Goal: Task Accomplishment & Management: Use online tool/utility

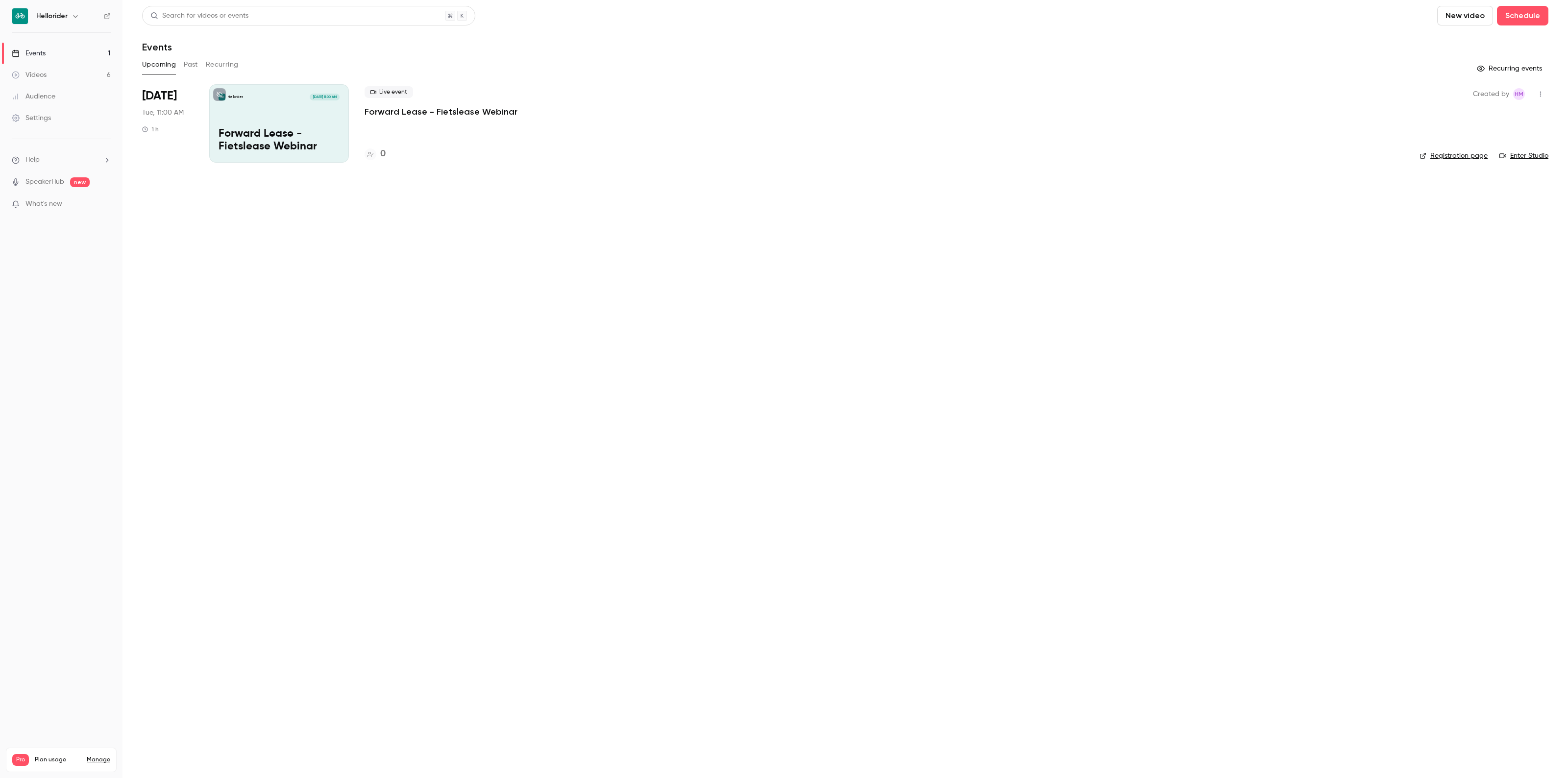
click at [94, 77] on link "Videos 6" at bounding box center [61, 75] width 122 height 22
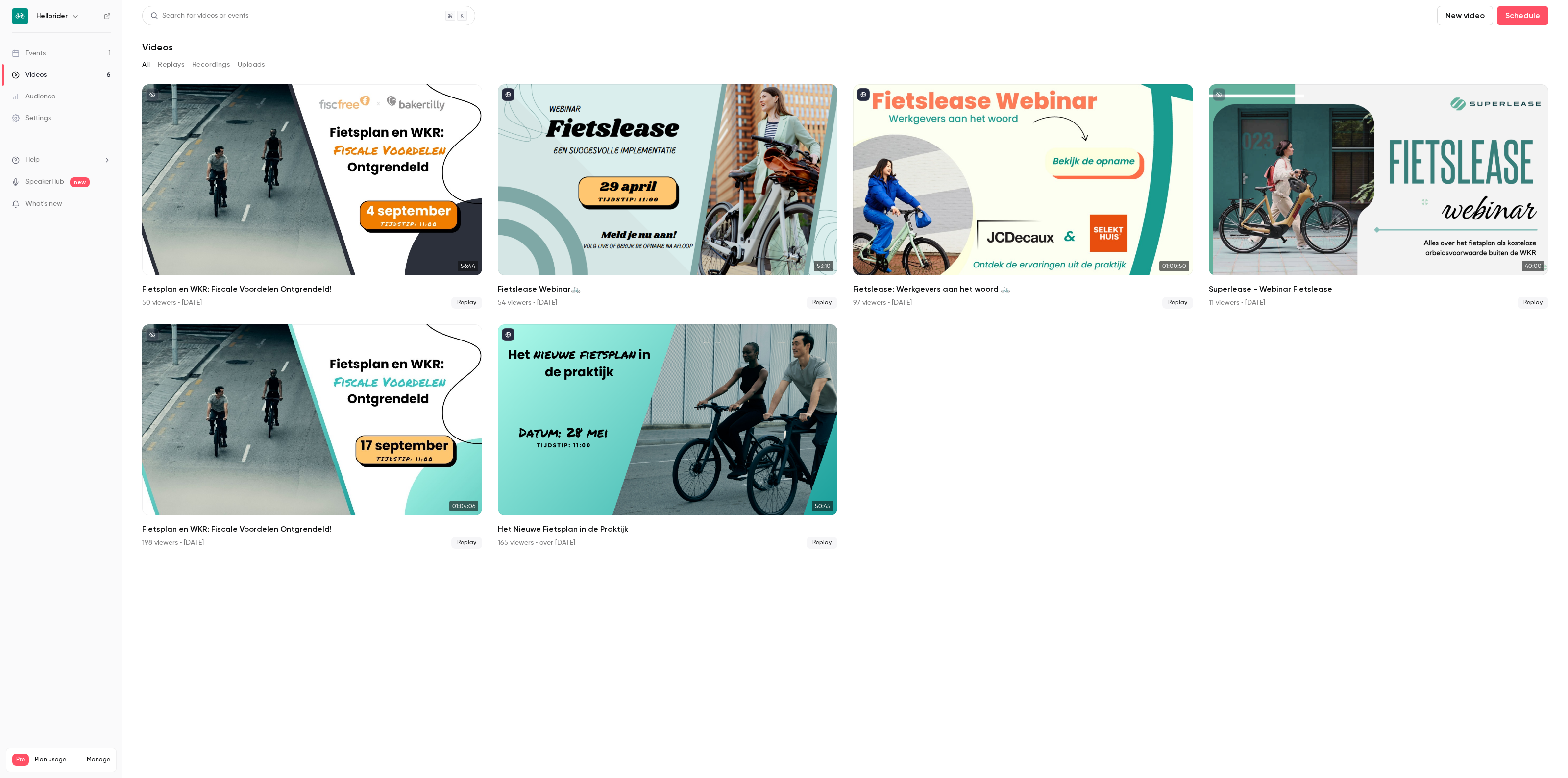
click at [86, 62] on link "Events 1" at bounding box center [61, 53] width 122 height 22
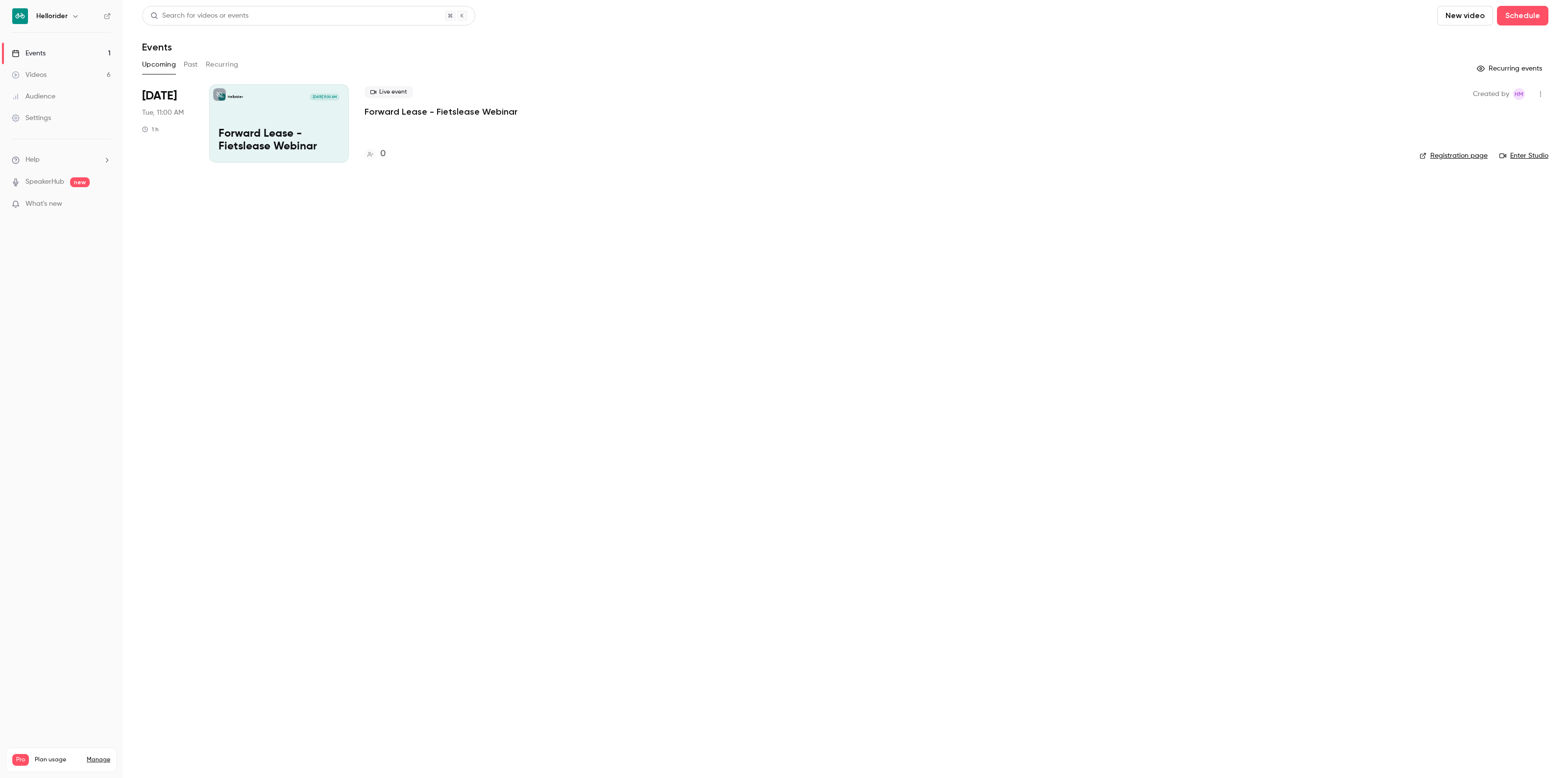
click at [77, 15] on icon "button" at bounding box center [75, 16] width 8 height 8
click at [71, 84] on span "Switch channel" at bounding box center [61, 90] width 50 height 10
click at [94, 109] on div "Hellorider Events" at bounding box center [92, 110] width 112 height 10
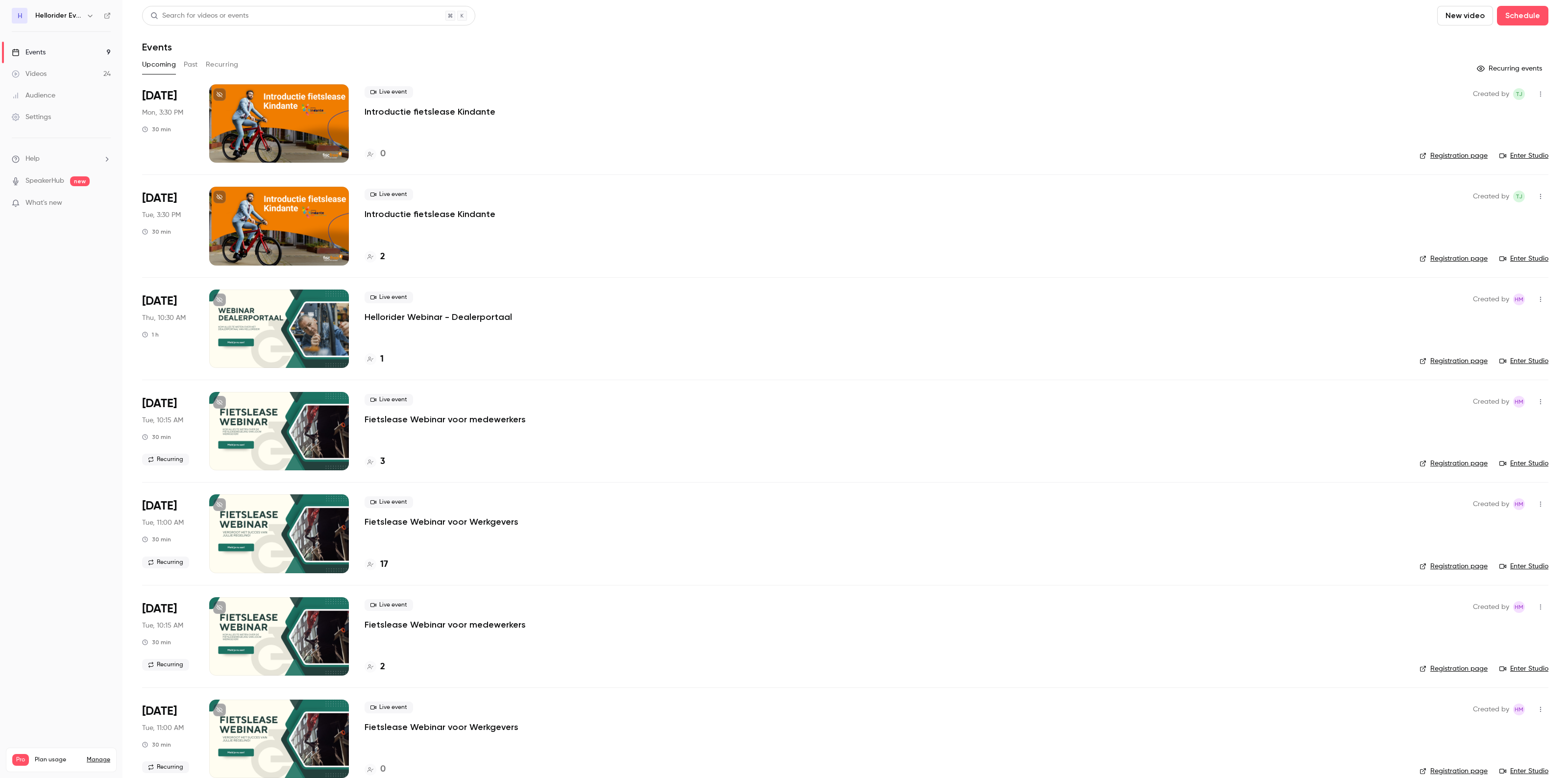
click at [192, 67] on button "Past" at bounding box center [191, 65] width 14 height 16
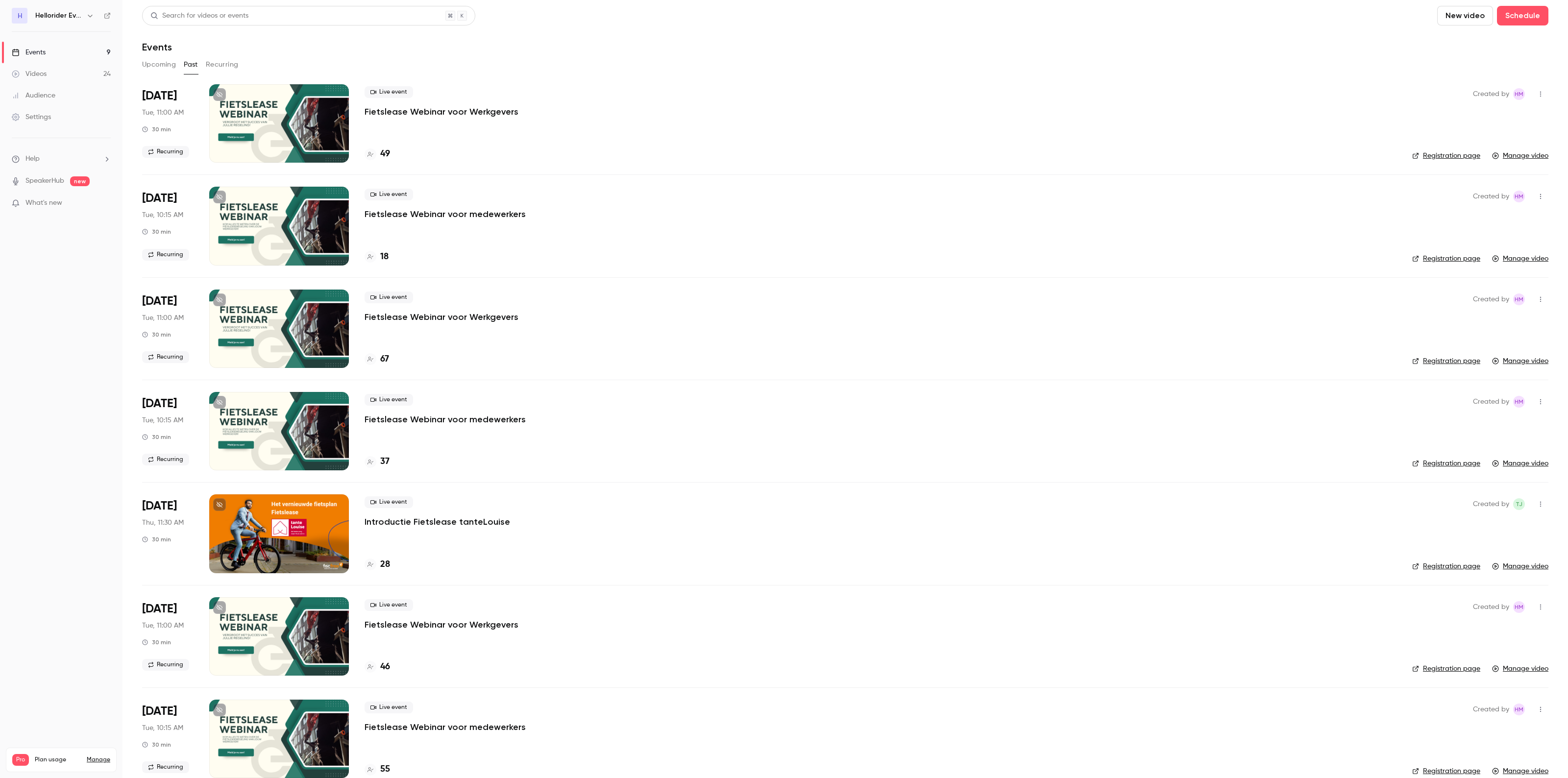
click at [470, 108] on p "Fietslease Webinar voor Werkgevers" at bounding box center [441, 112] width 154 height 12
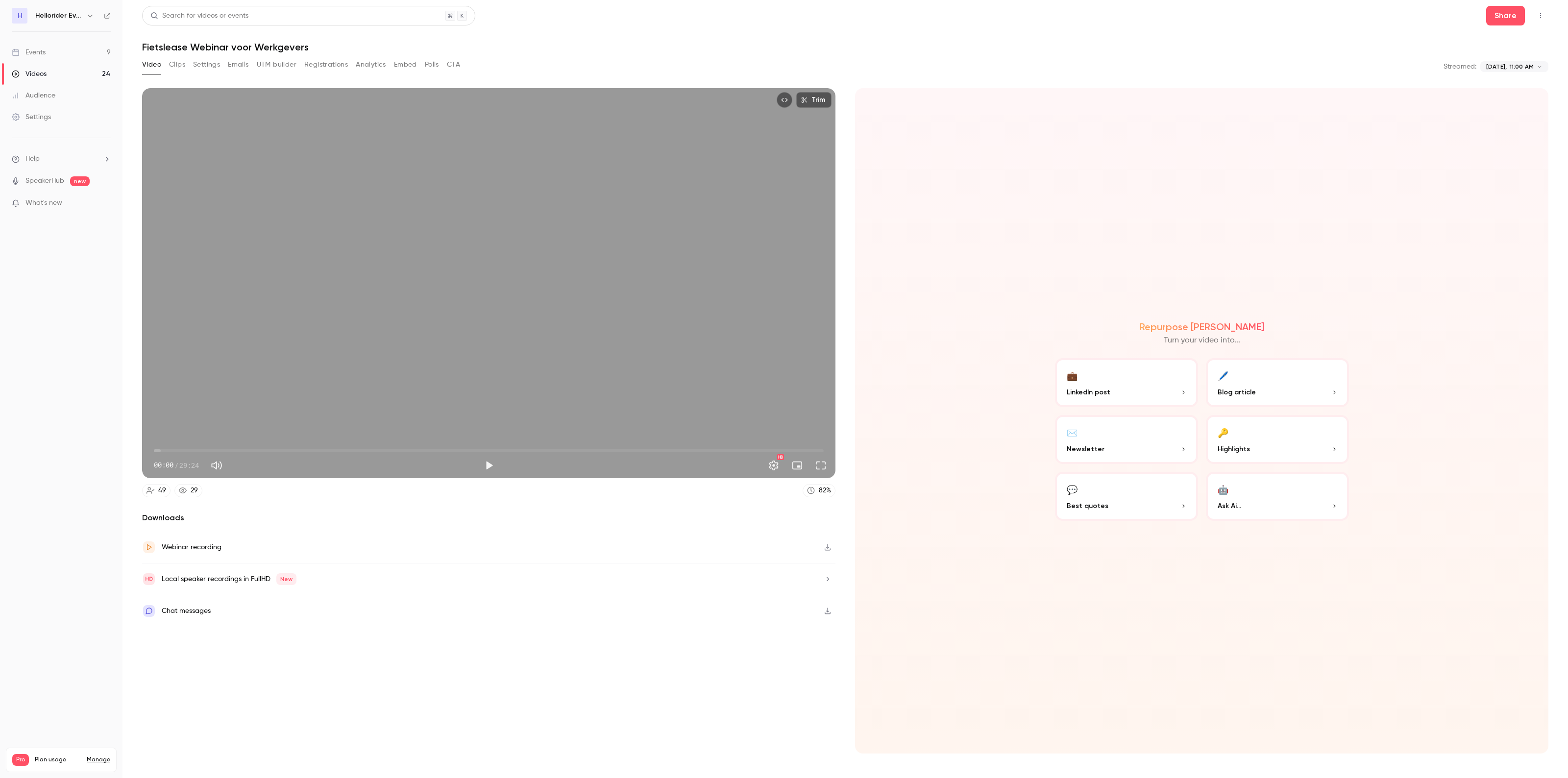
click at [314, 60] on button "Registrations" at bounding box center [326, 65] width 44 height 16
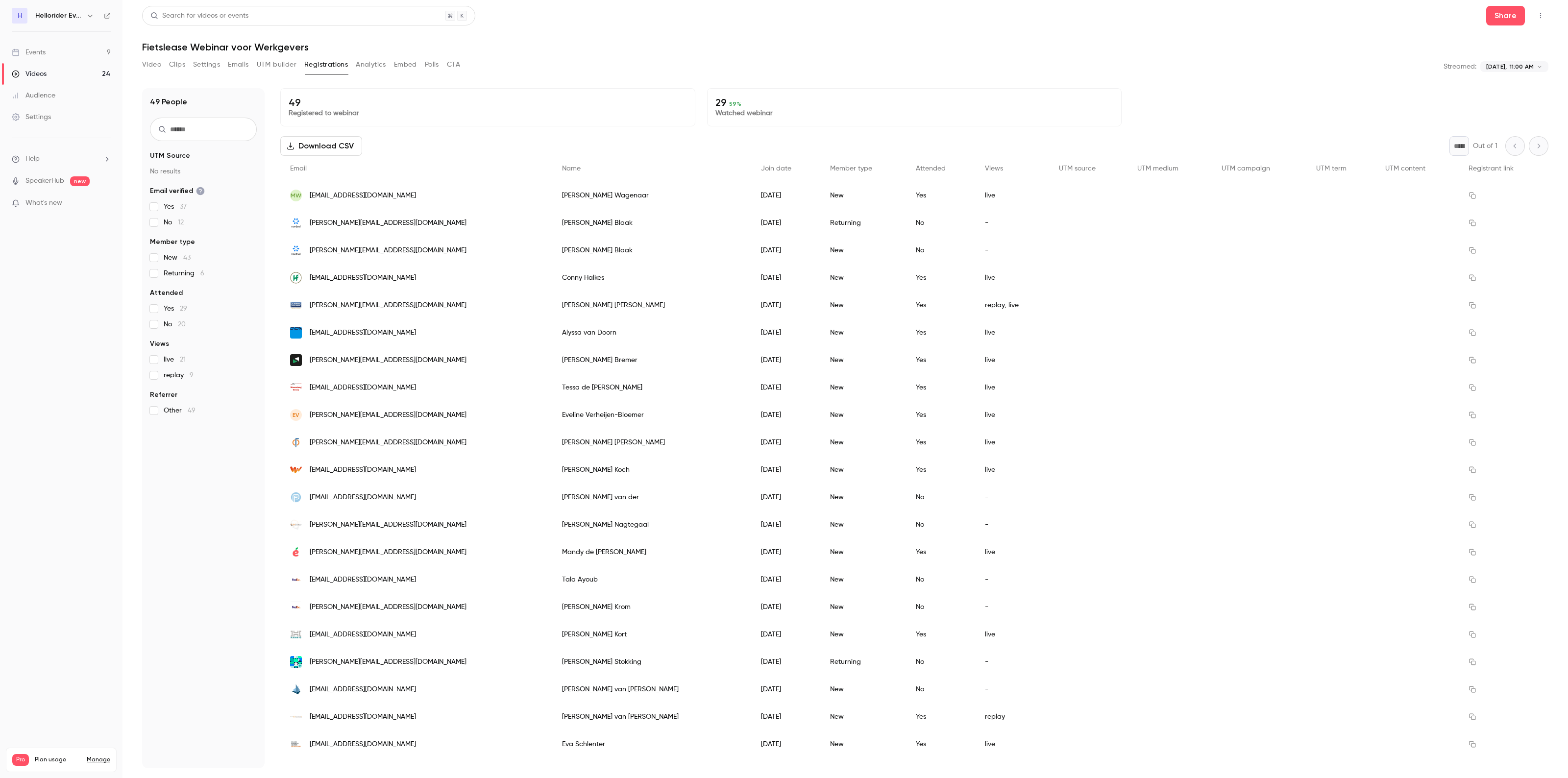
click at [151, 60] on button "Video" at bounding box center [151, 65] width 19 height 16
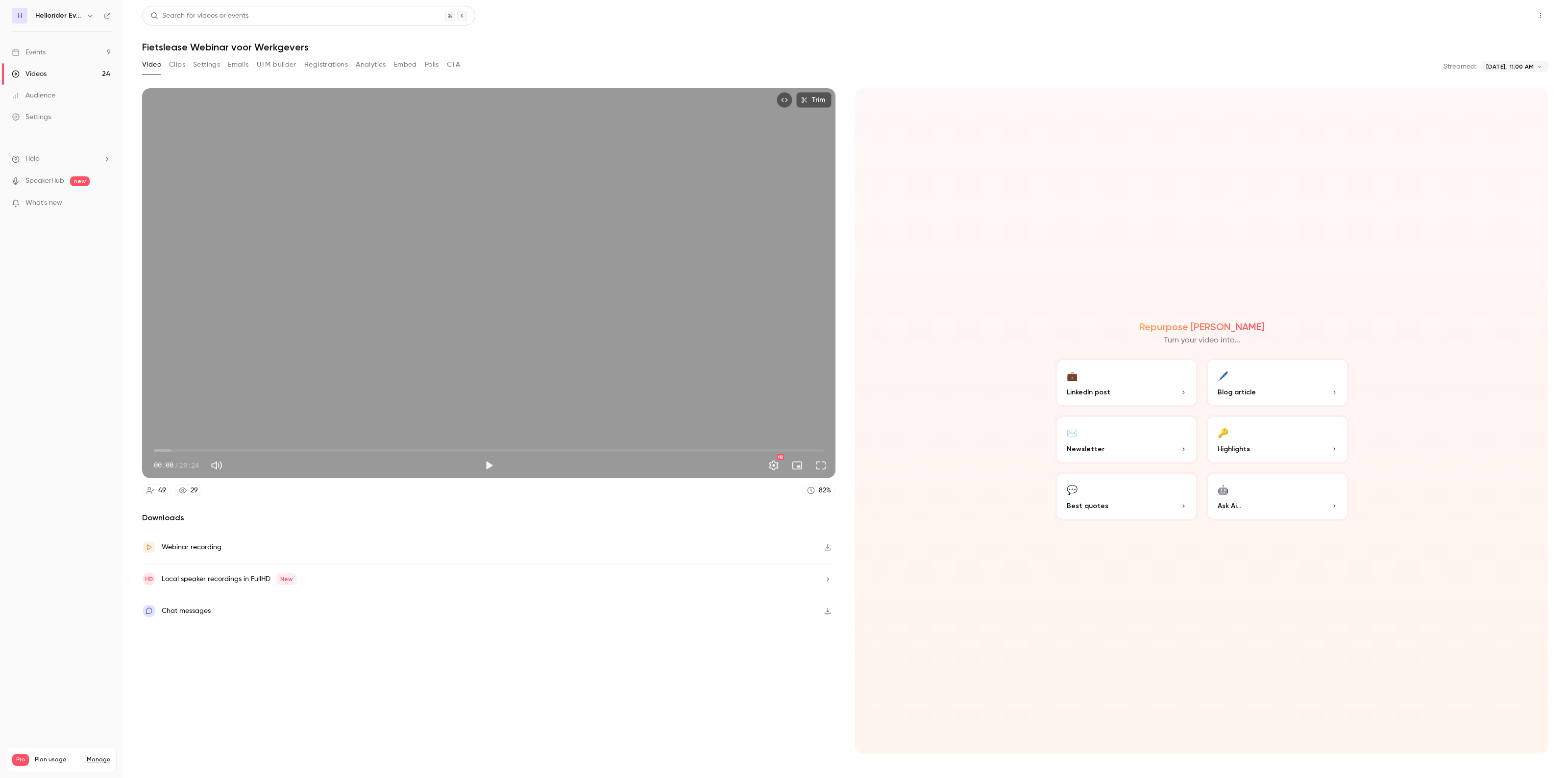
click at [1510, 11] on button "Share" at bounding box center [1505, 16] width 39 height 20
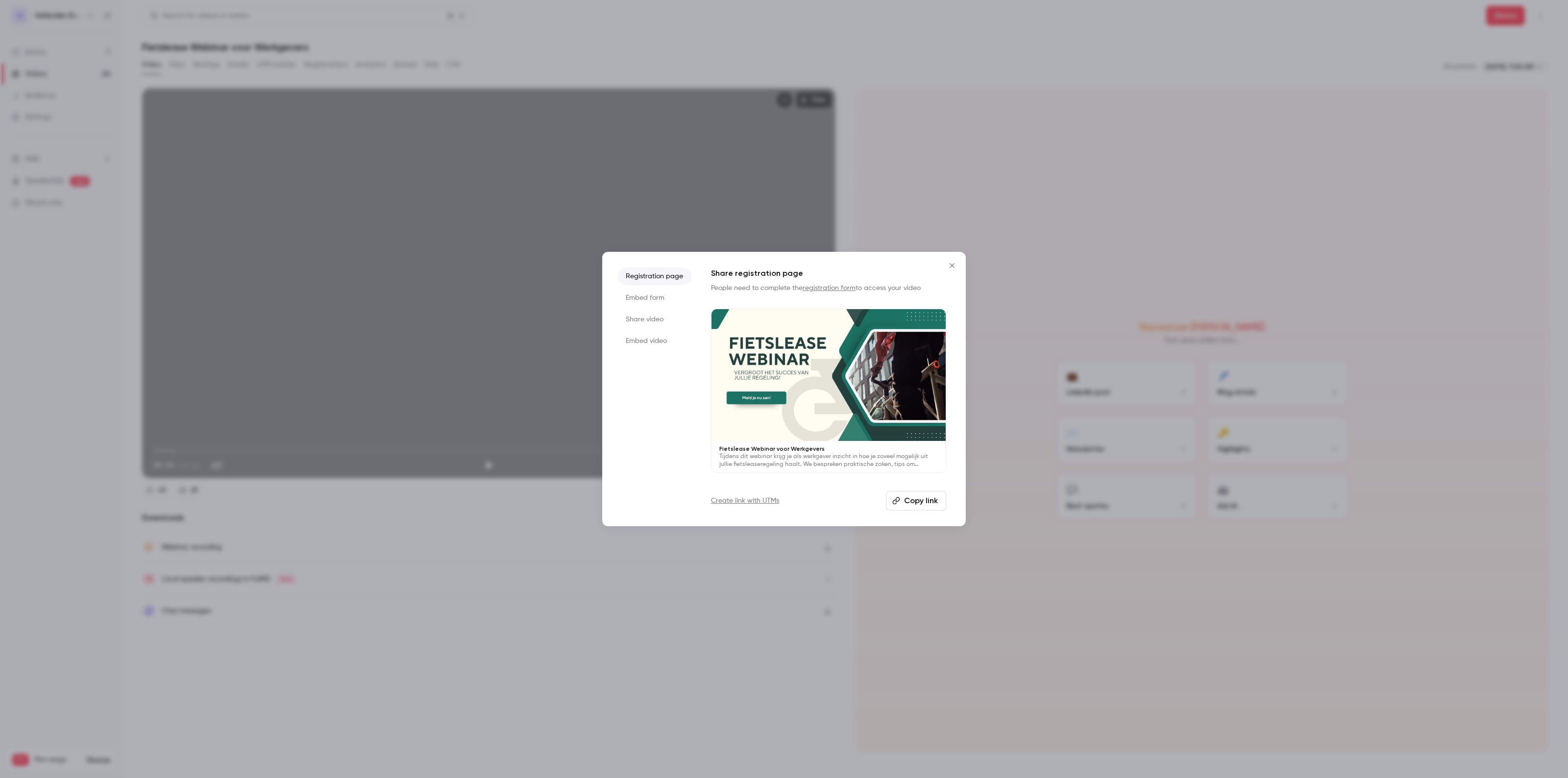
click at [646, 322] on li "Share video" at bounding box center [655, 319] width 73 height 18
click at [649, 293] on li "Embed form" at bounding box center [655, 298] width 73 height 18
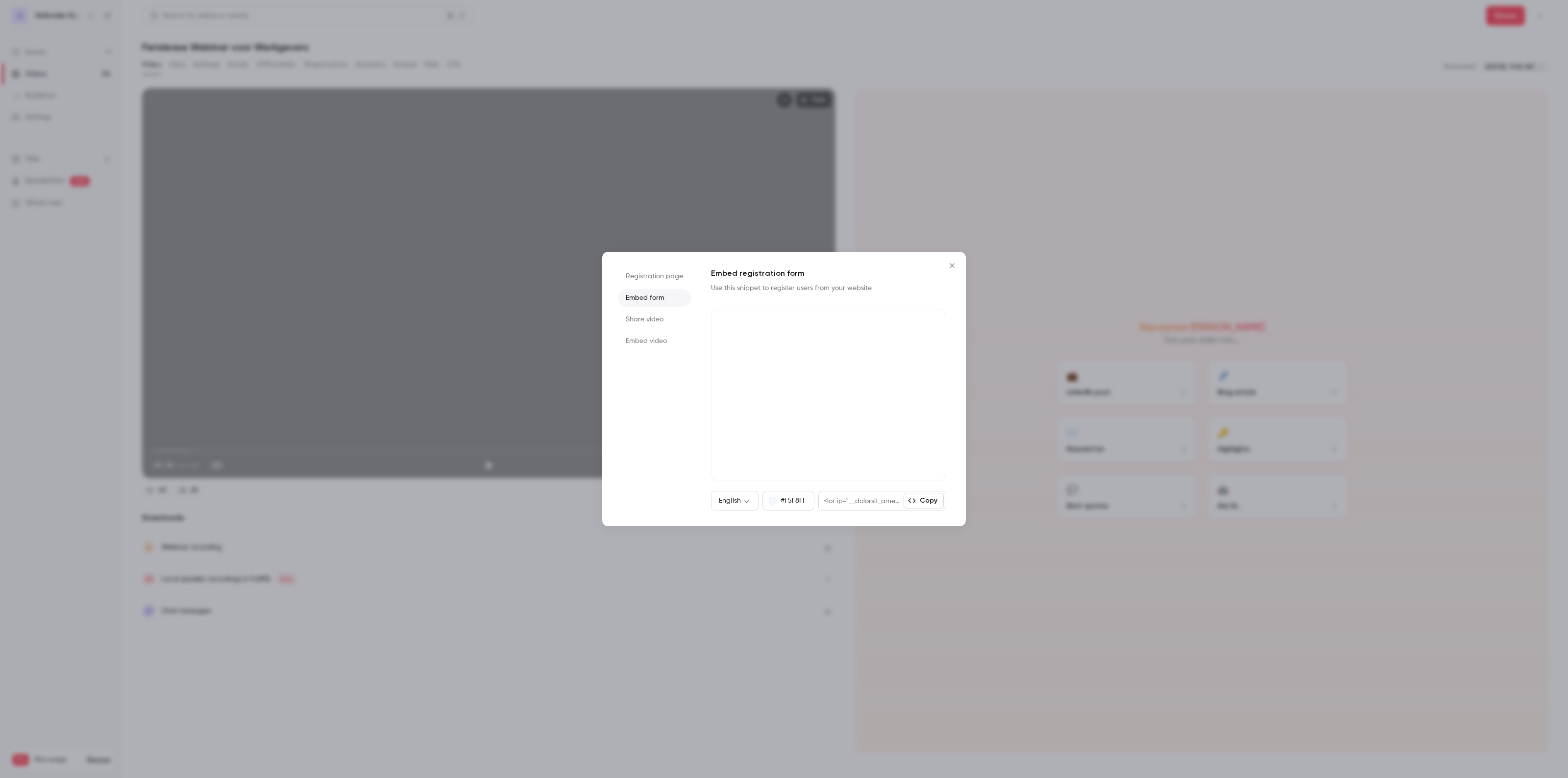
click at [643, 333] on li "Embed video" at bounding box center [655, 341] width 73 height 18
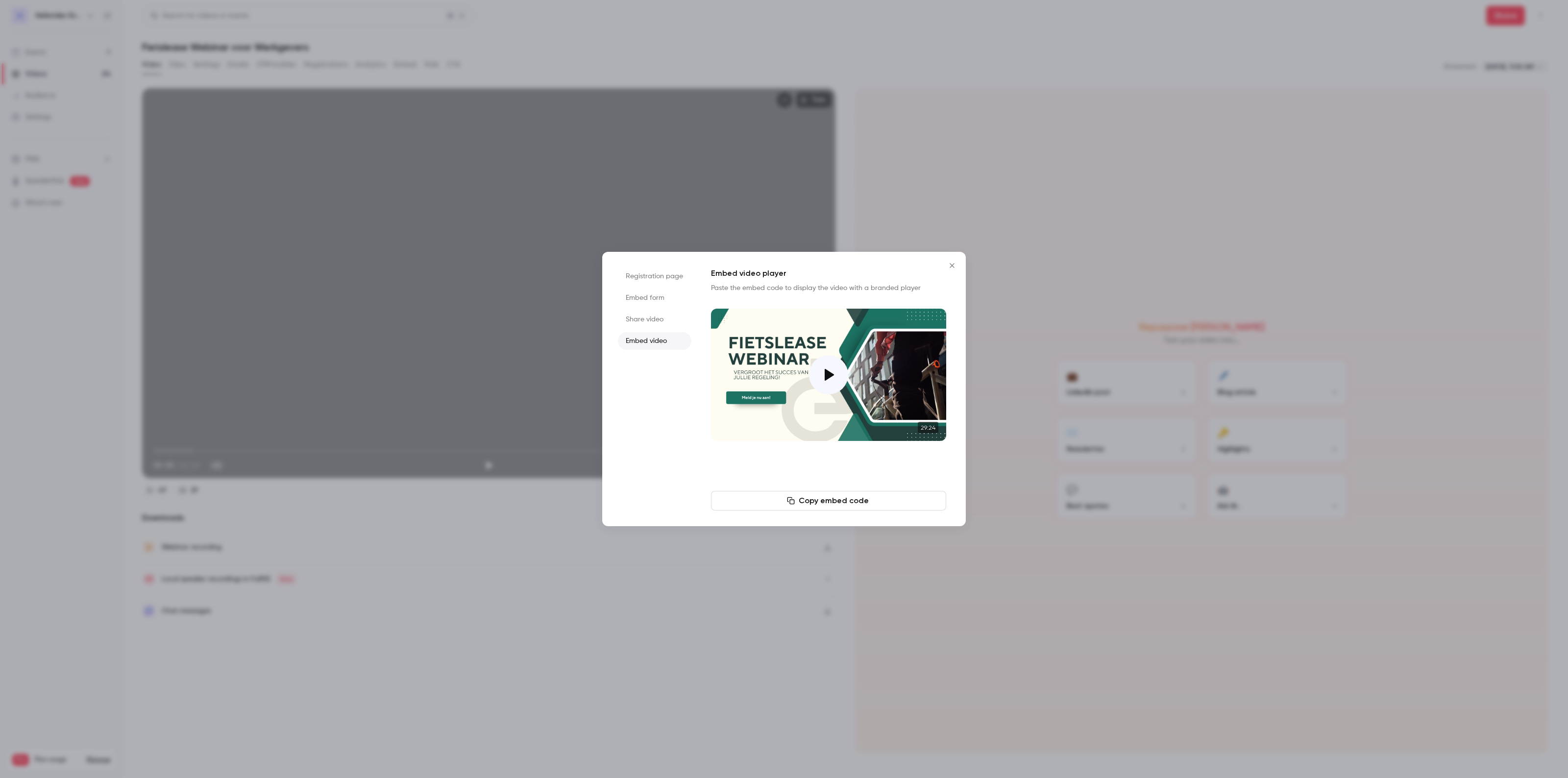
click at [653, 288] on ul "Registration page Embed form Share video Embed video" at bounding box center [655, 389] width 73 height 243
click at [653, 278] on li "Registration page" at bounding box center [655, 276] width 73 height 18
click at [924, 496] on button "Copy link" at bounding box center [916, 501] width 60 height 20
click at [958, 262] on button "Close" at bounding box center [952, 266] width 20 height 20
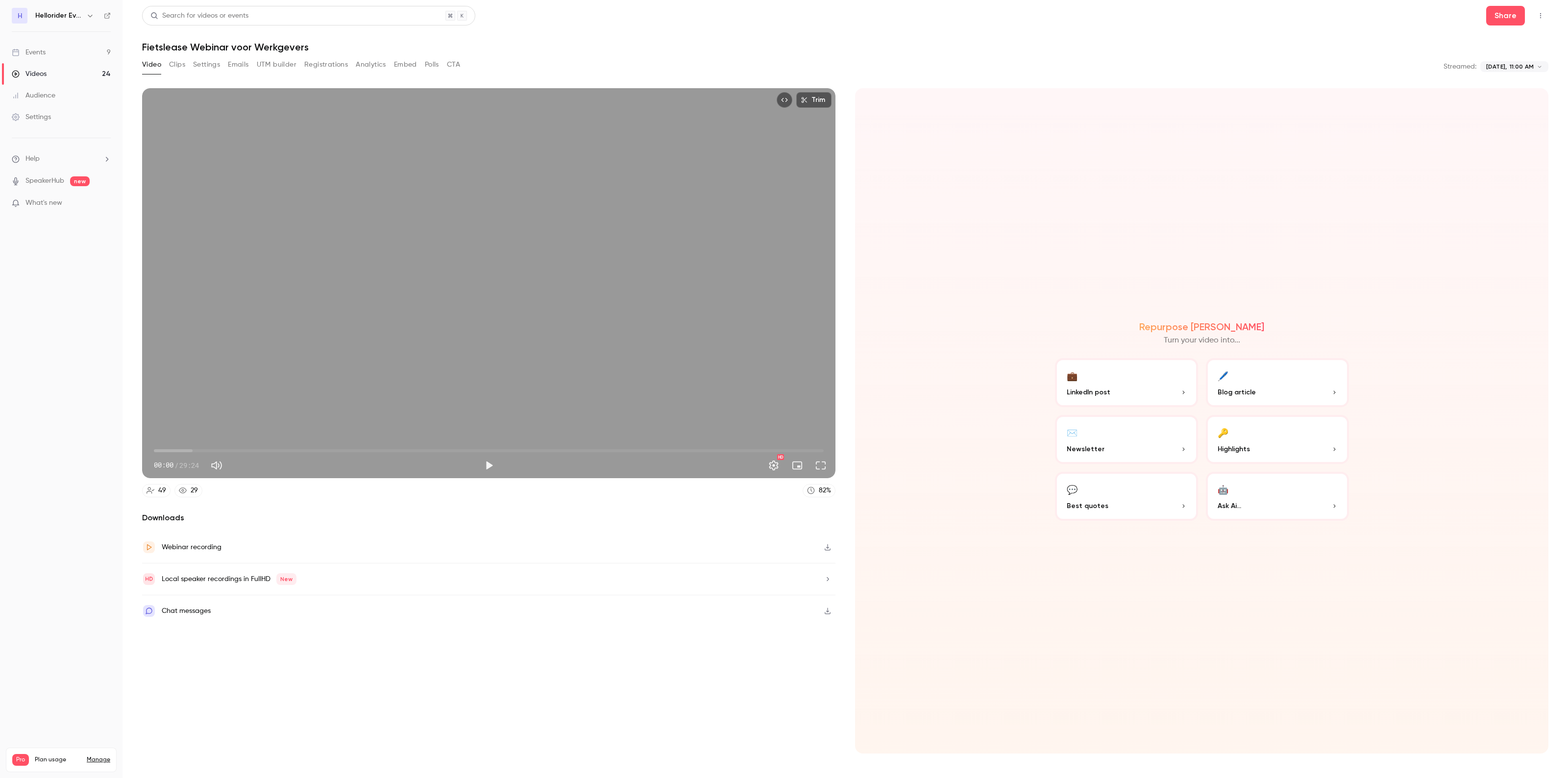
drag, startPoint x: 63, startPoint y: 55, endPoint x: 63, endPoint y: 62, distance: 7.0
click at [63, 55] on link "Events 9" at bounding box center [61, 52] width 122 height 22
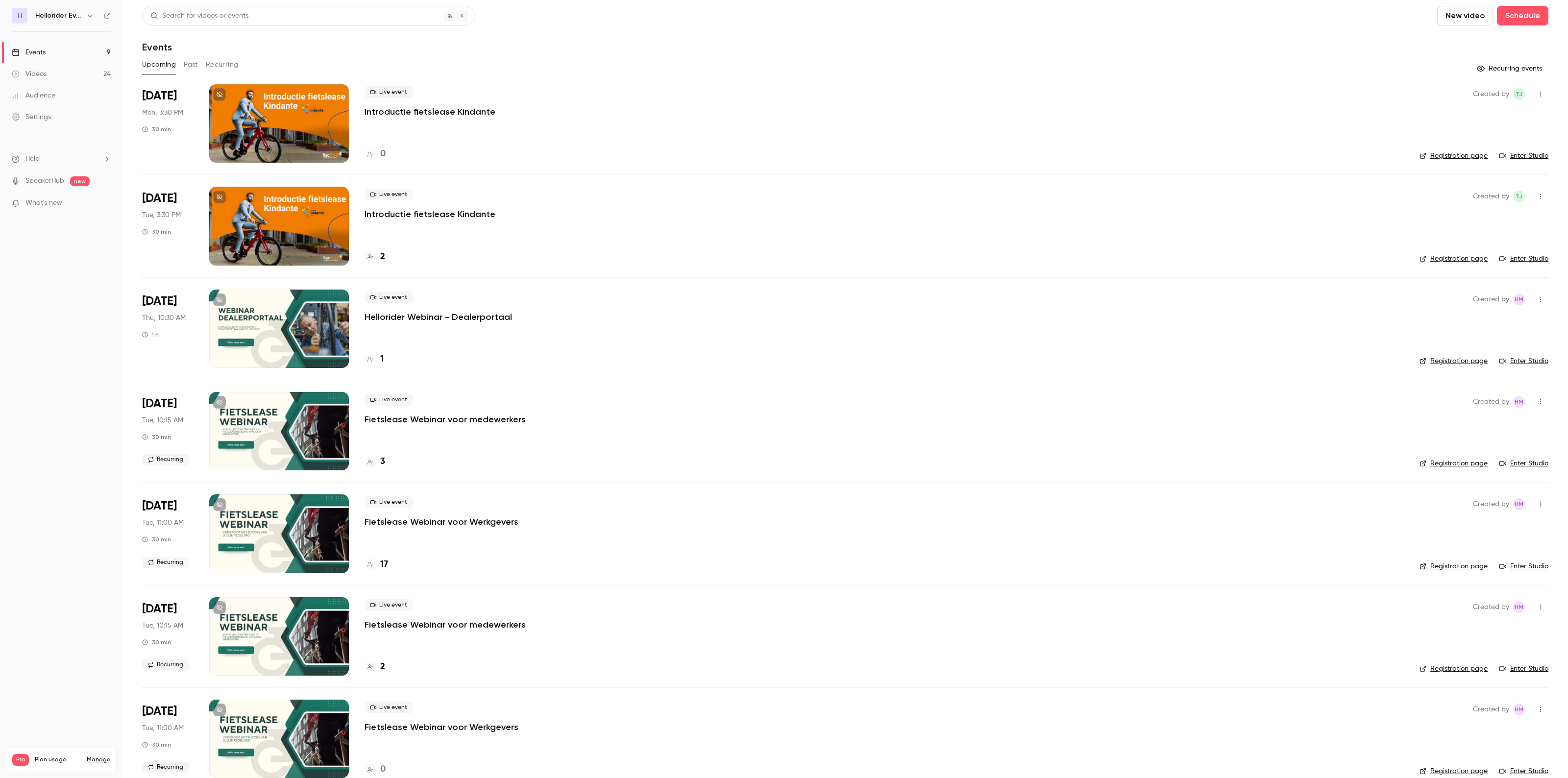
click at [63, 79] on link "Videos 24" at bounding box center [61, 74] width 122 height 22
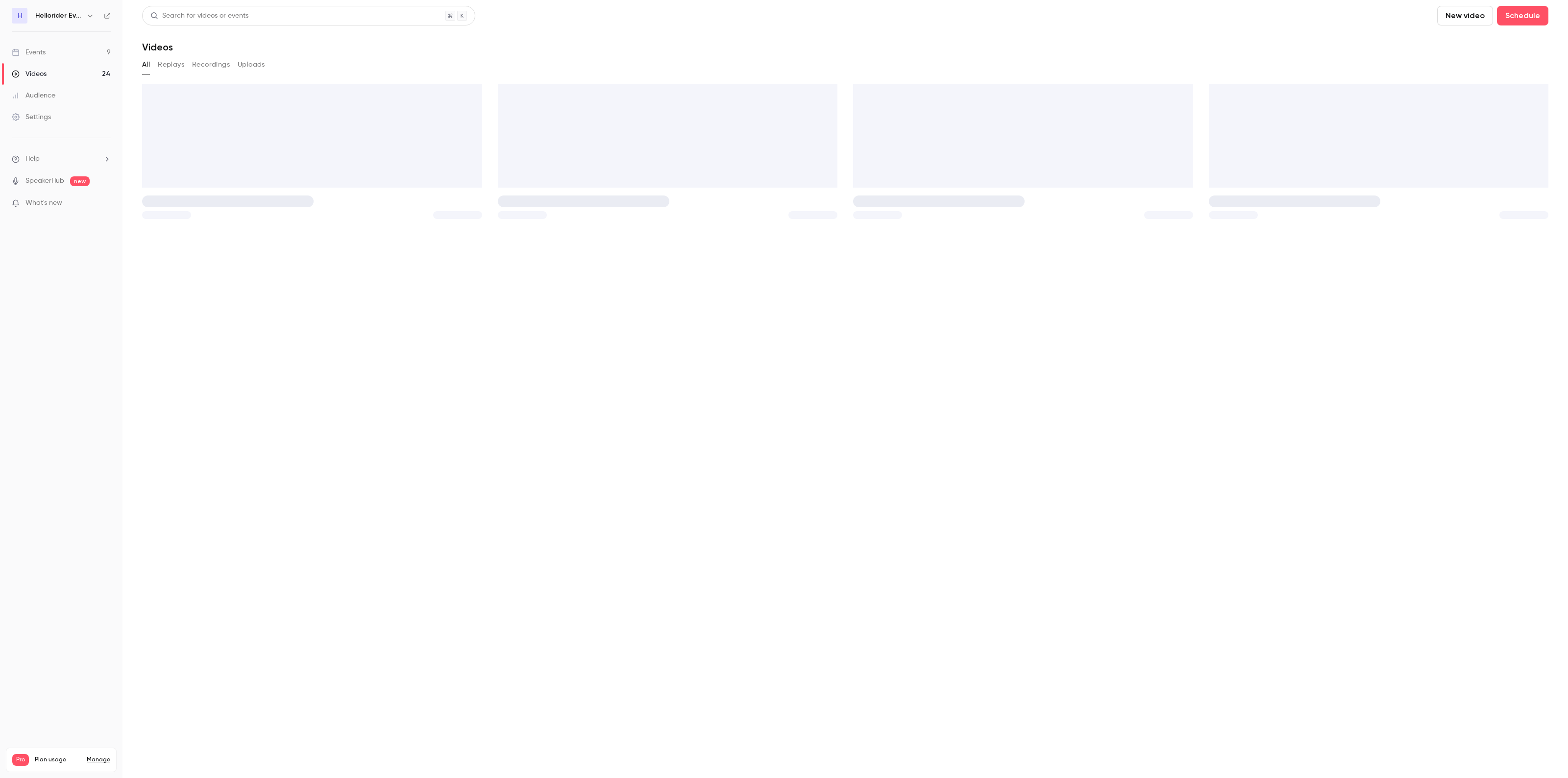
click at [69, 50] on link "Events 9" at bounding box center [61, 52] width 122 height 22
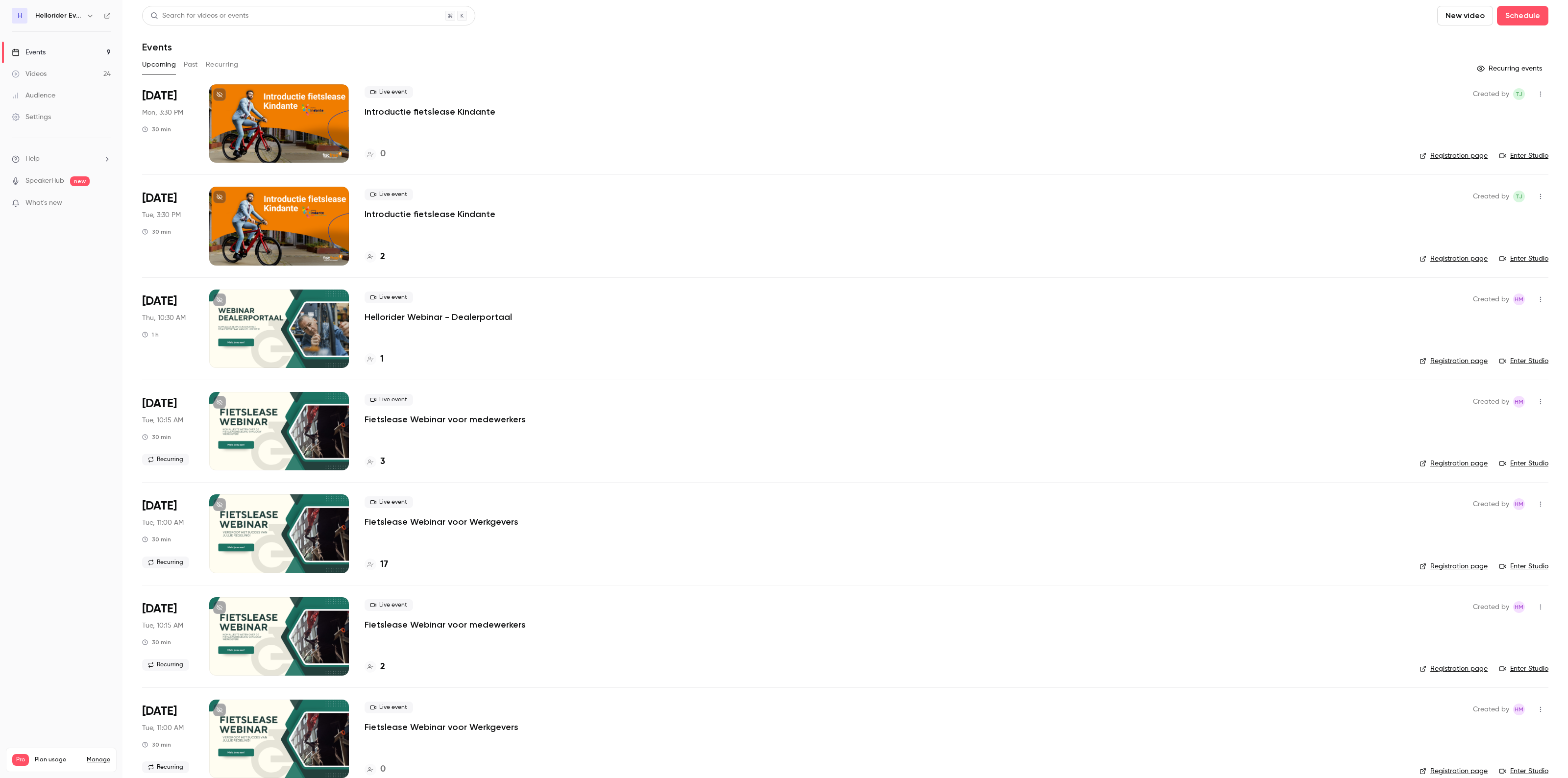
click at [475, 523] on p "Fietslease Webinar voor Werkgevers" at bounding box center [441, 522] width 154 height 12
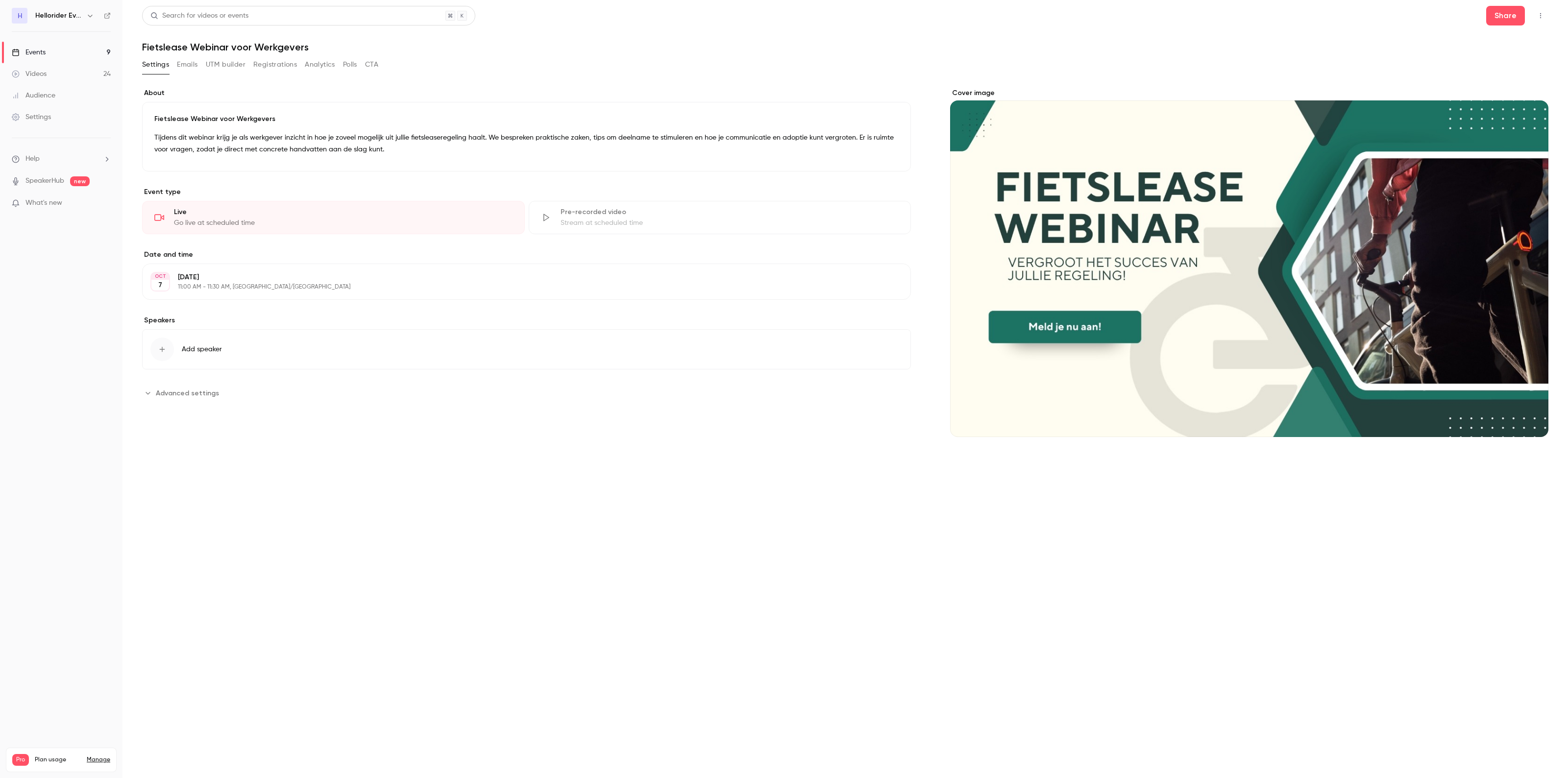
click at [1539, 16] on icon "button" at bounding box center [1541, 16] width 8 height 7
click at [1504, 15] on div at bounding box center [784, 389] width 1568 height 778
click at [1501, 20] on button "Share" at bounding box center [1505, 16] width 39 height 20
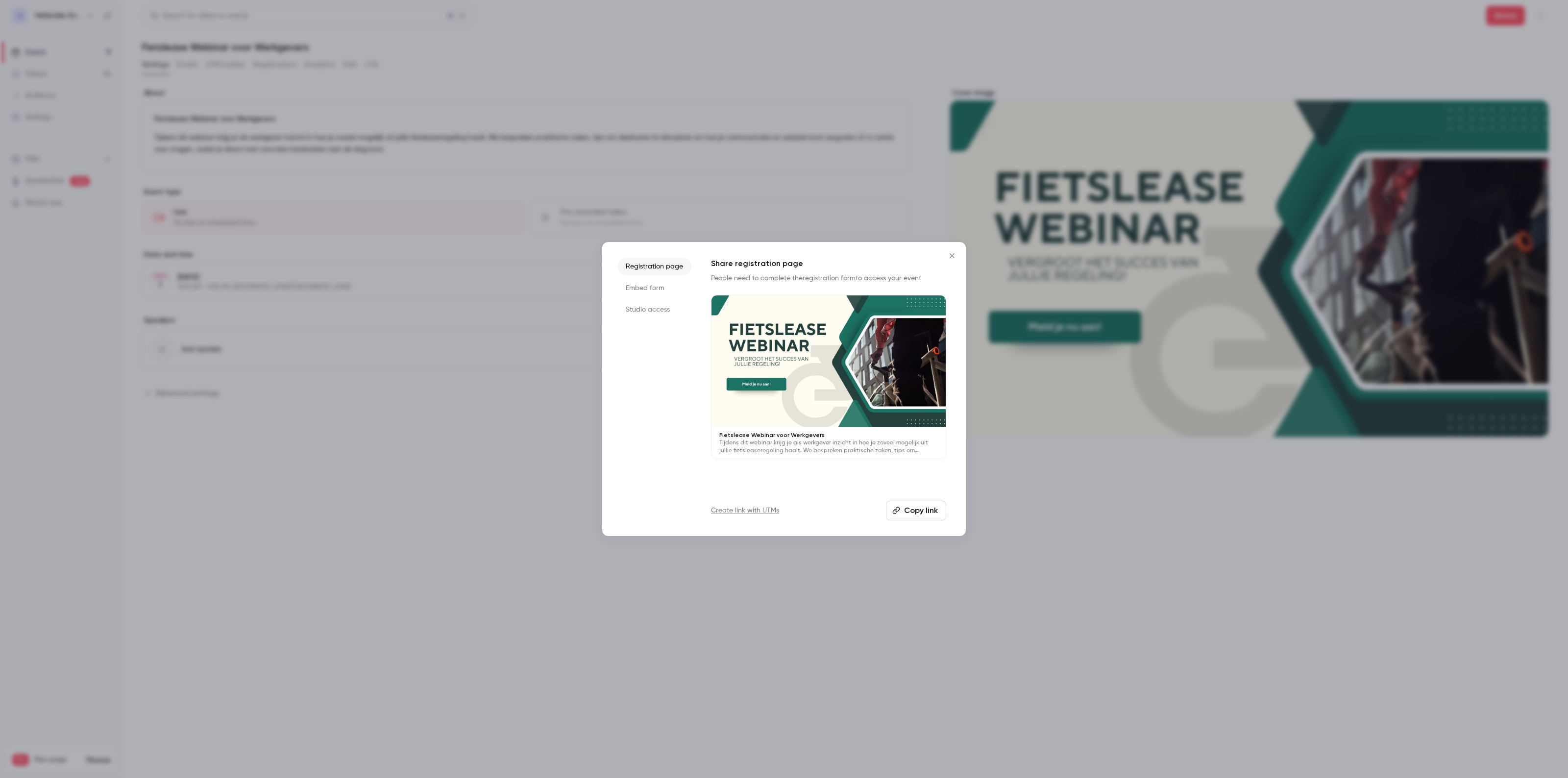
click at [914, 510] on button "Copy link" at bounding box center [916, 511] width 60 height 20
click at [745, 192] on div at bounding box center [784, 389] width 1568 height 778
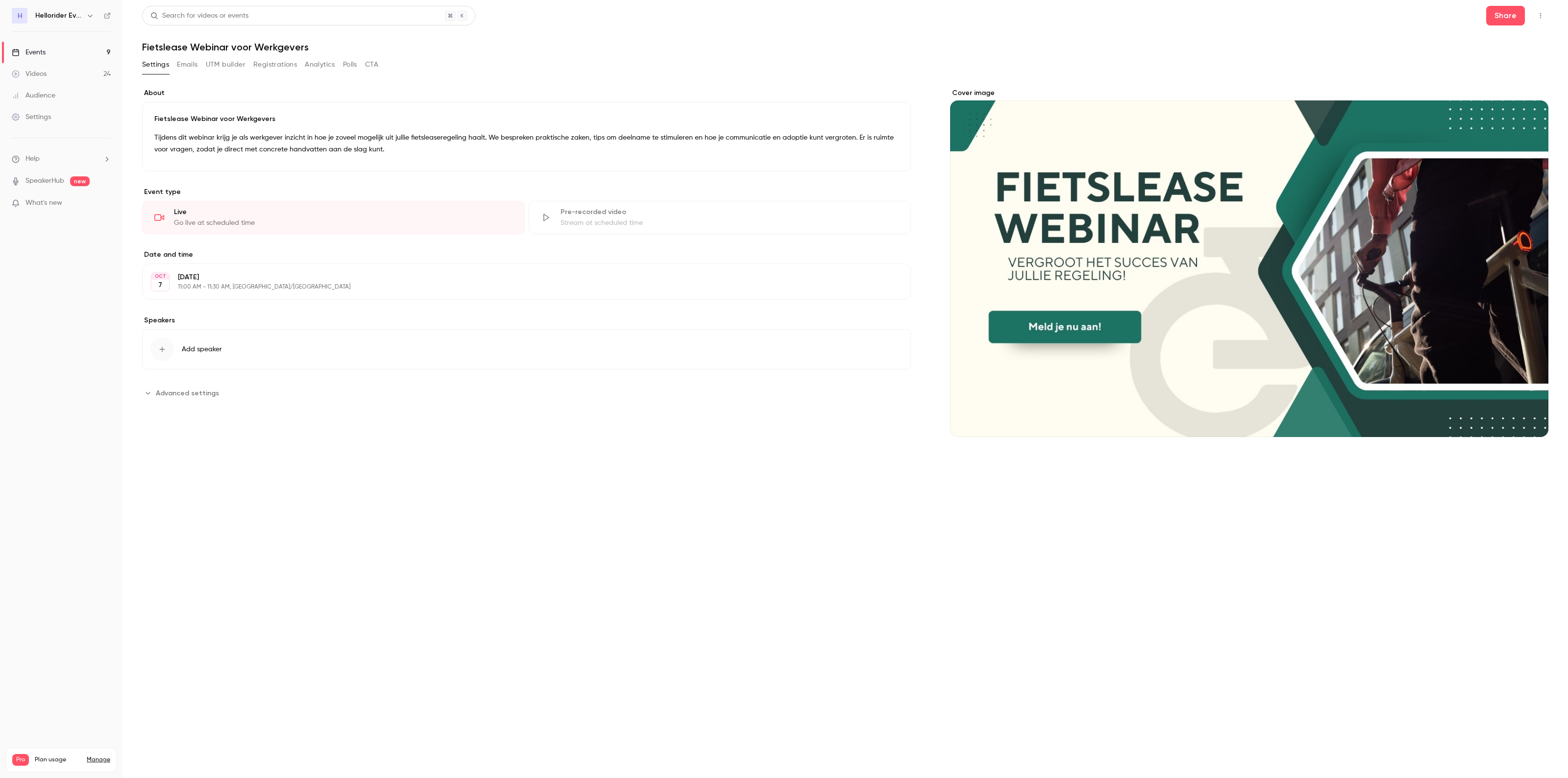
click at [74, 55] on link "Events 9" at bounding box center [61, 52] width 122 height 22
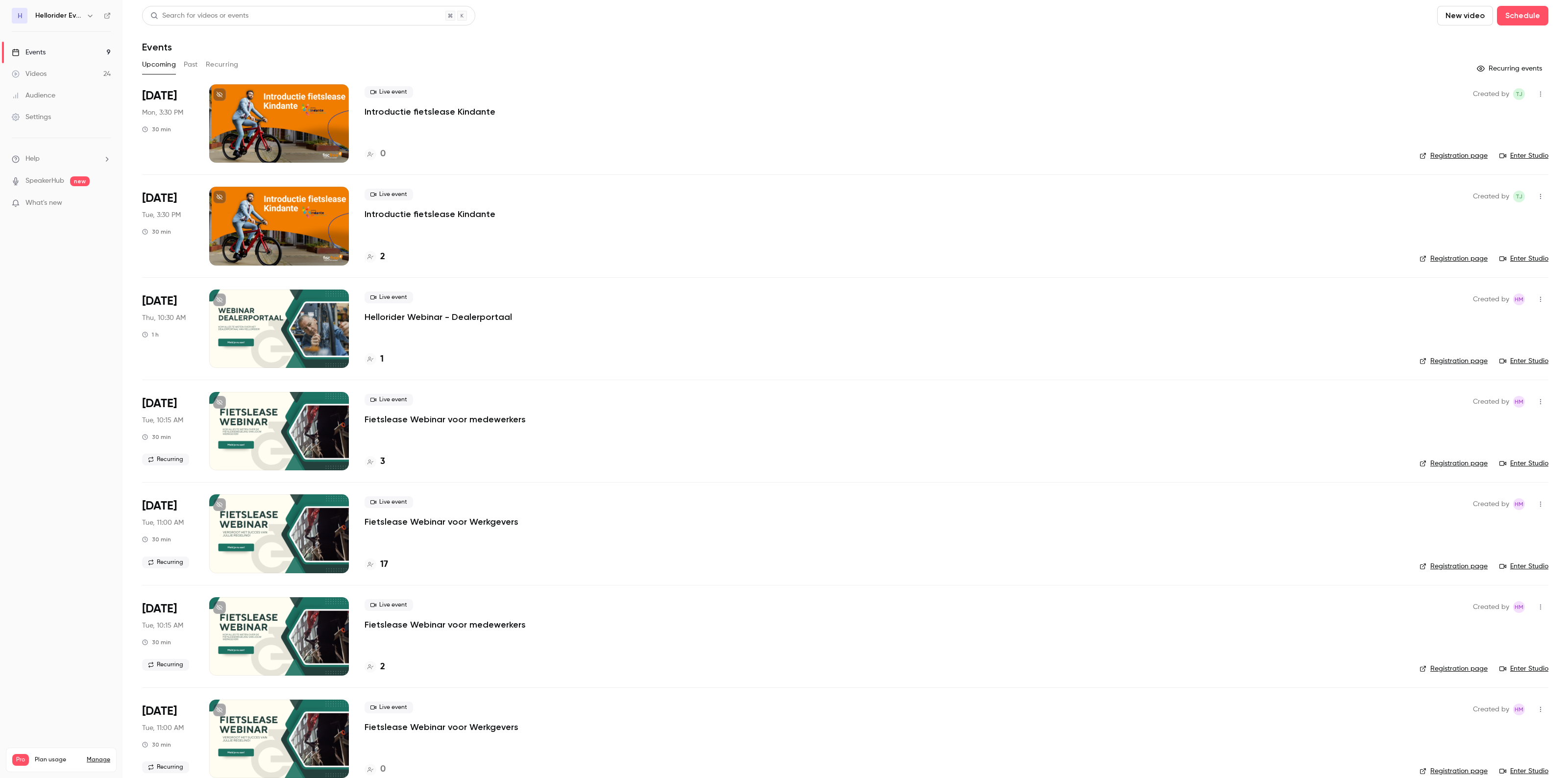
click at [192, 66] on button "Past" at bounding box center [191, 65] width 14 height 16
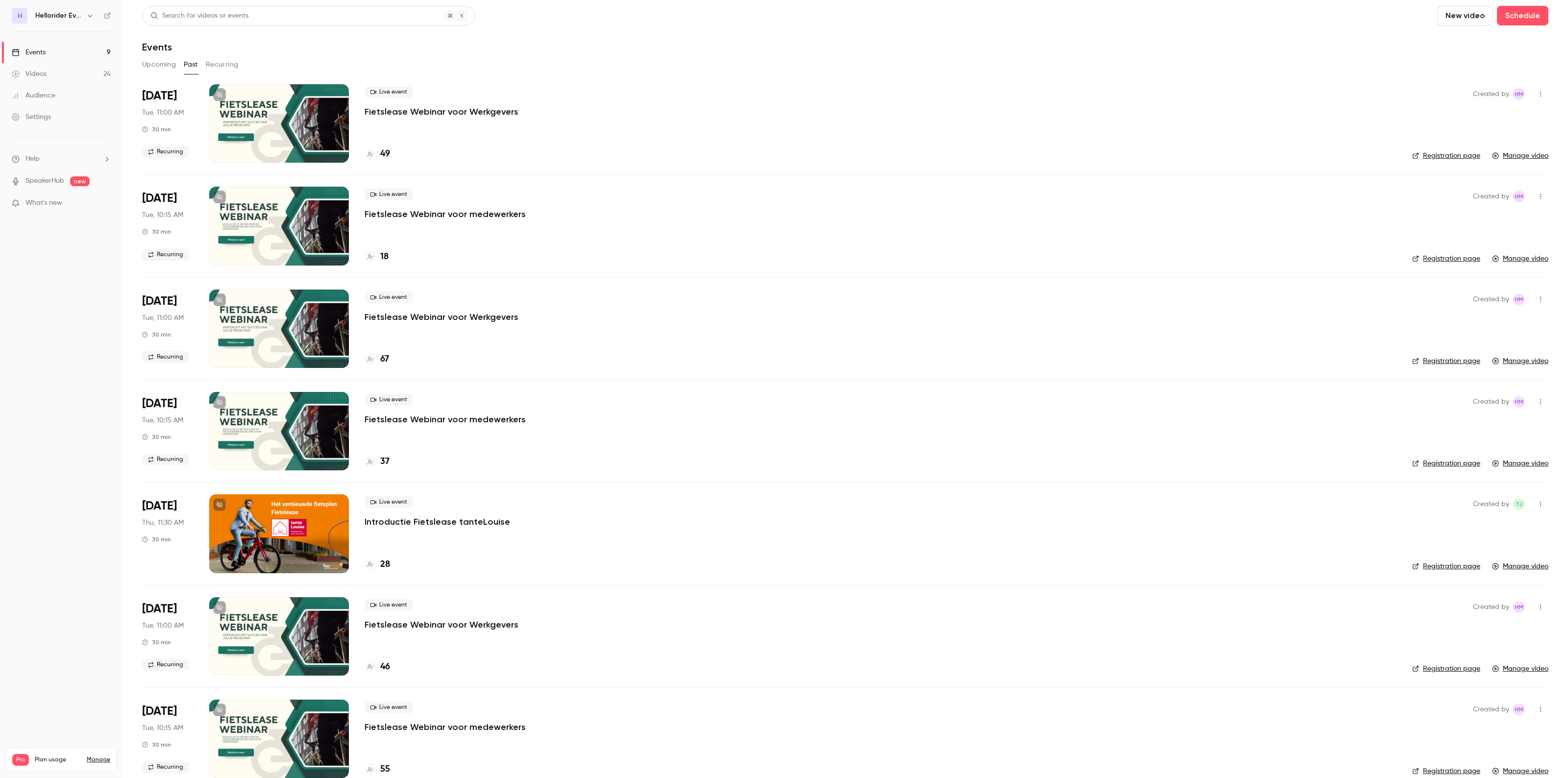
click at [464, 109] on p "Fietslease Webinar voor Werkgevers" at bounding box center [441, 112] width 154 height 12
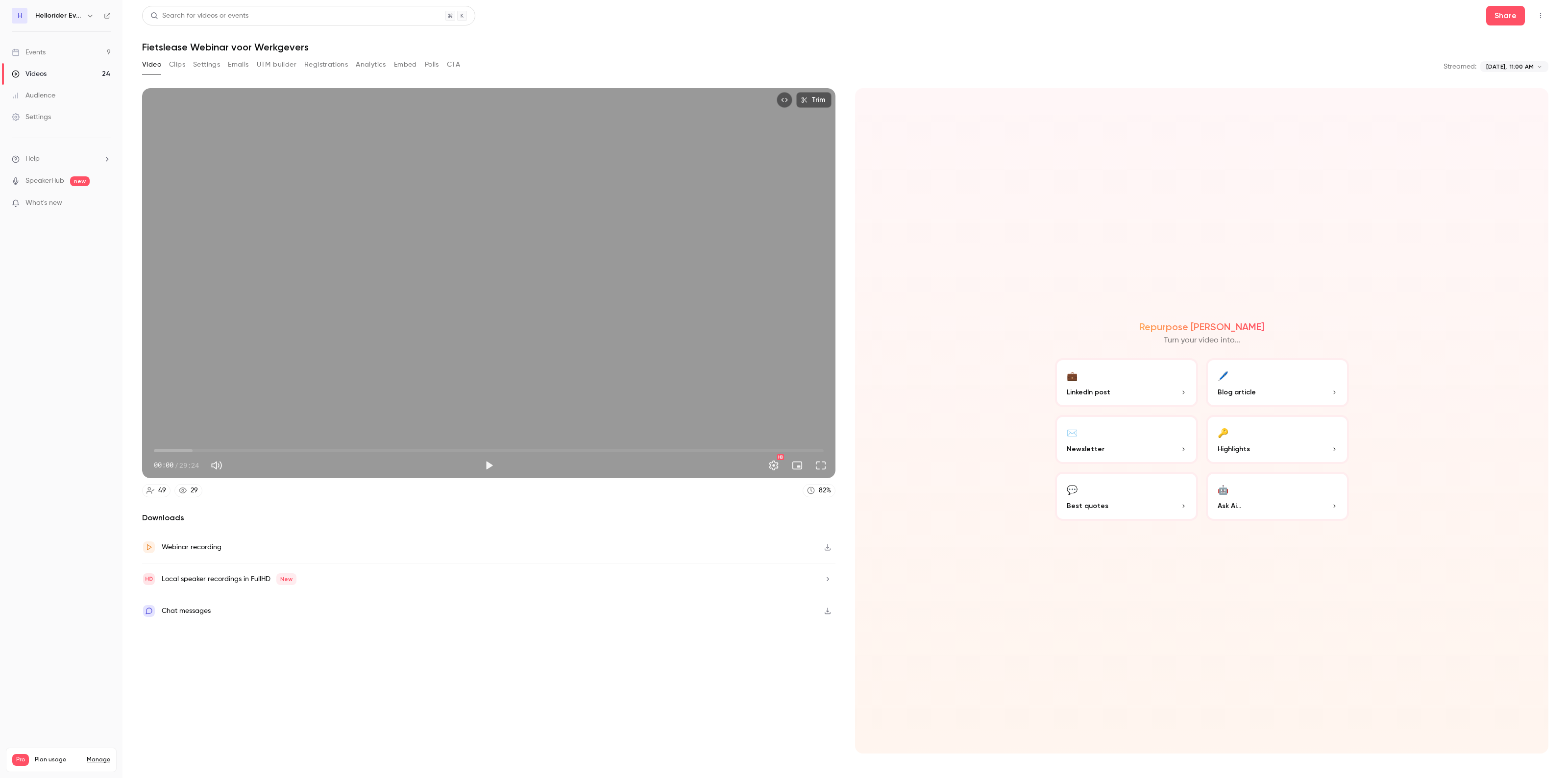
click at [339, 67] on button "Registrations" at bounding box center [326, 65] width 44 height 16
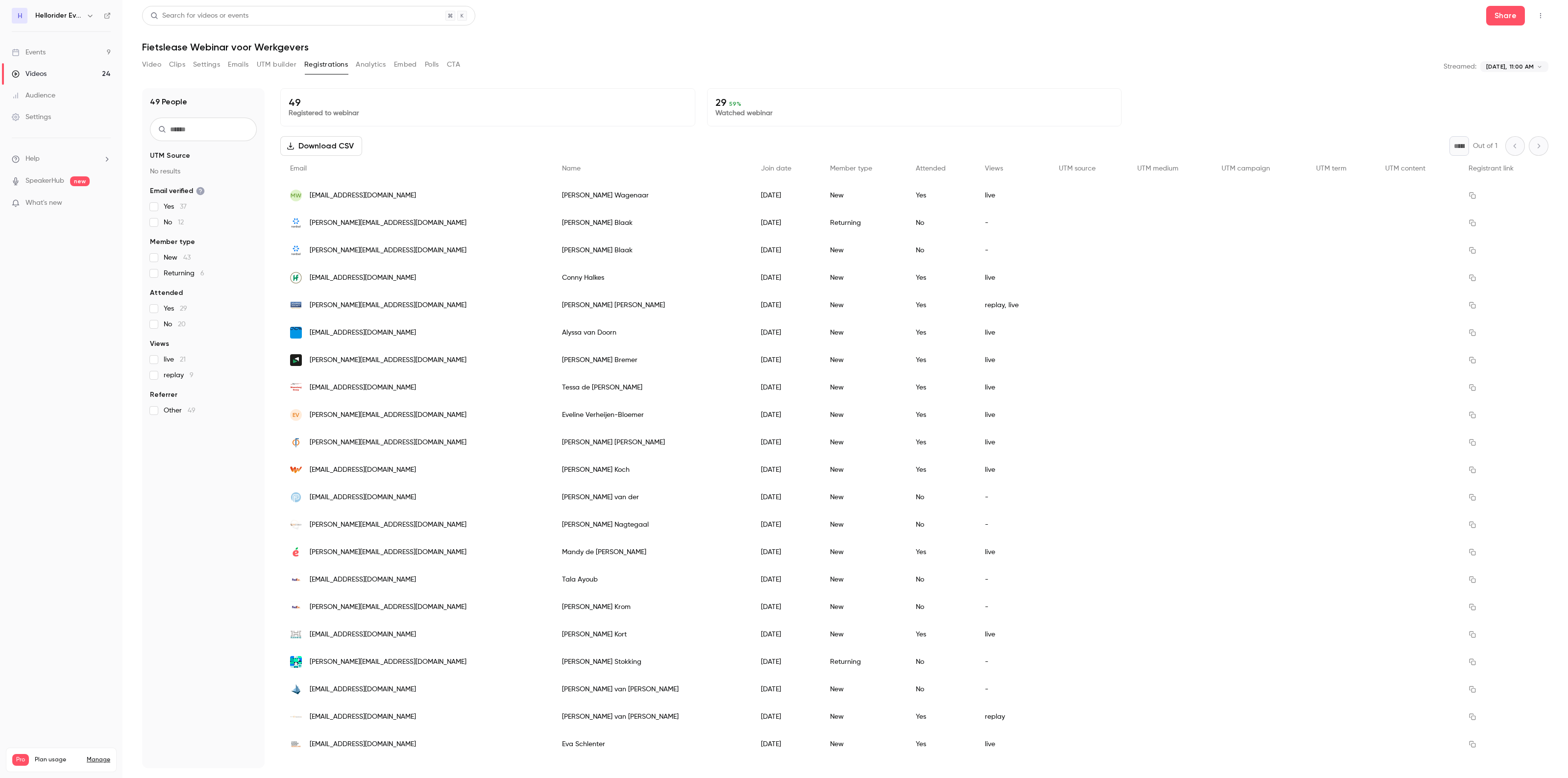
click at [223, 128] on input "text" at bounding box center [203, 130] width 107 height 24
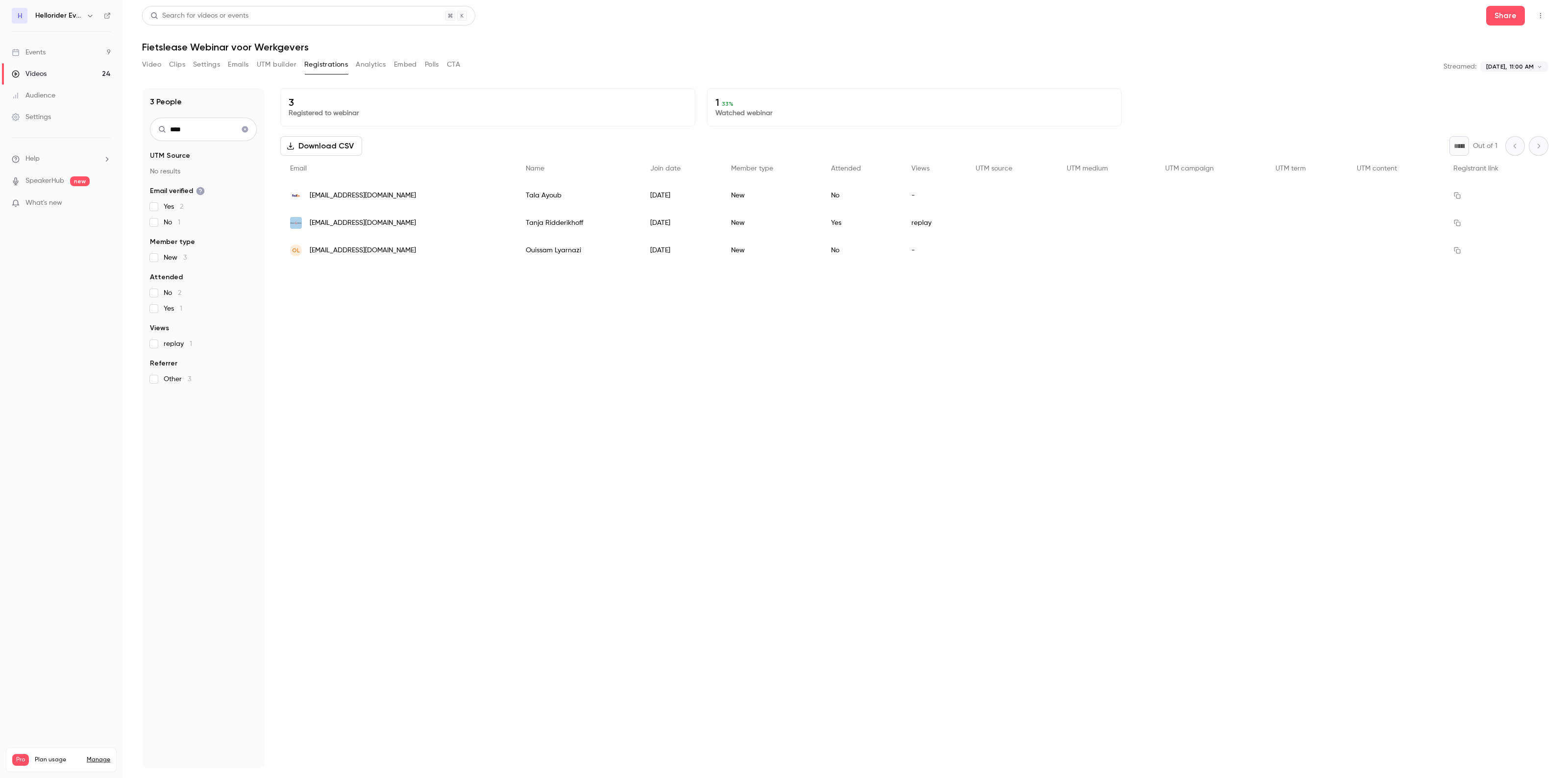
type input "****"
click at [242, 130] on icon "Clear search" at bounding box center [246, 130] width 7 height 7
